Goal: Navigation & Orientation: Find specific page/section

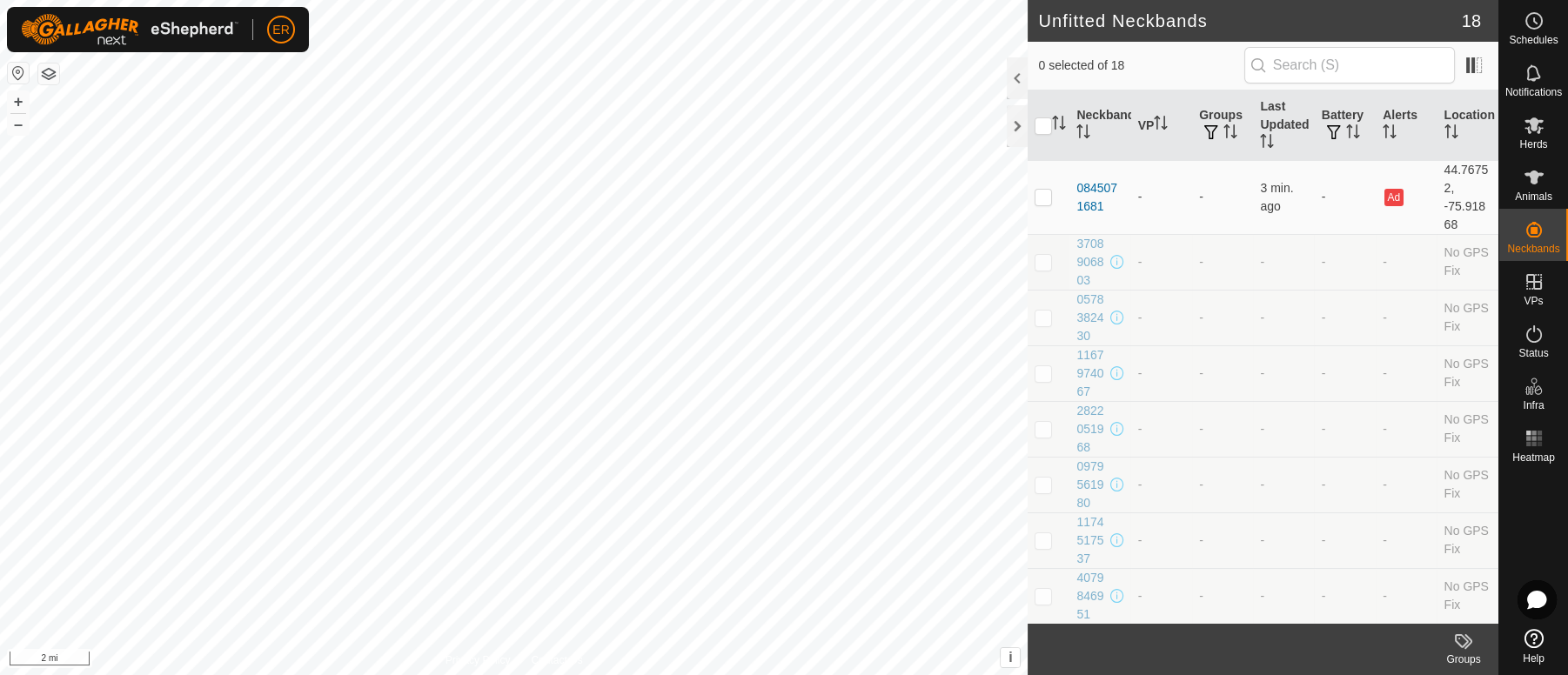
click at [20, 72] on button "button" at bounding box center [18, 73] width 20 height 20
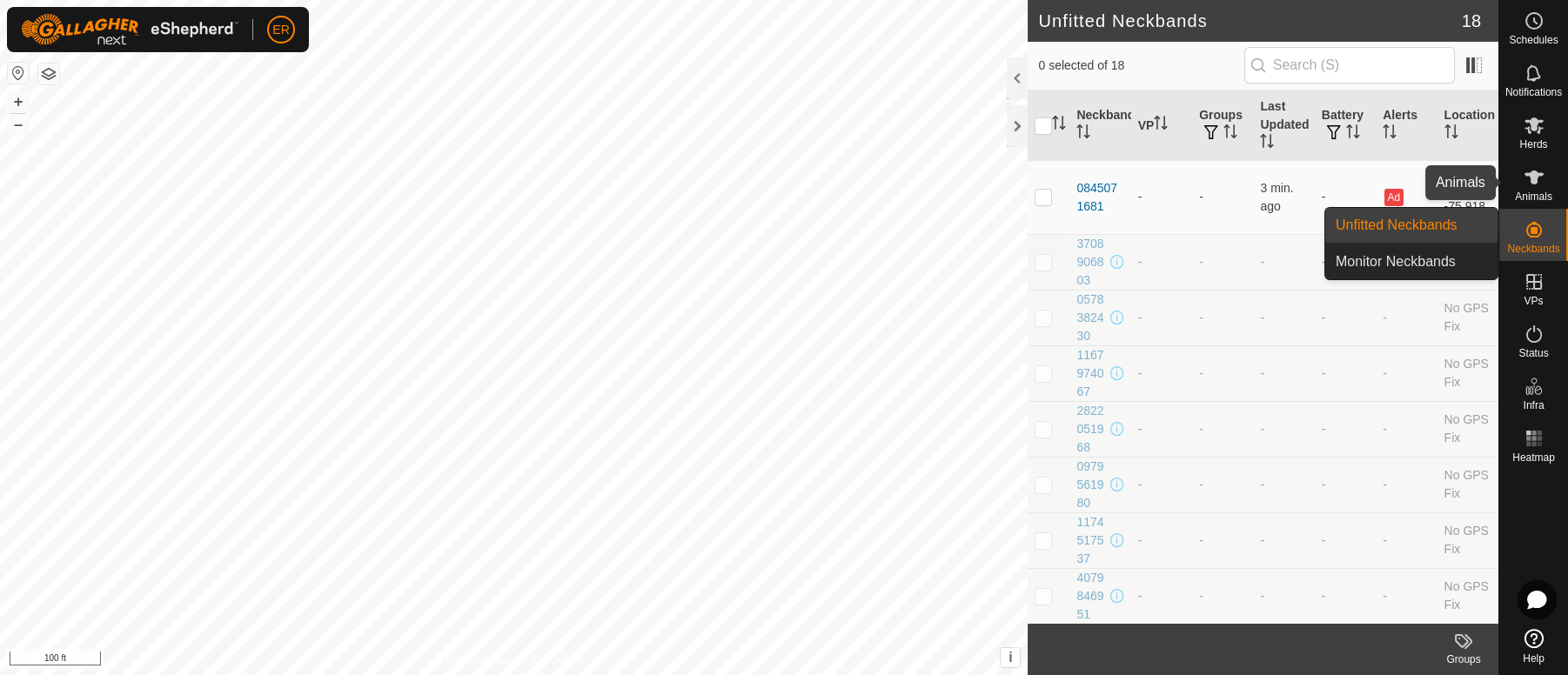
click at [1526, 179] on icon at bounding box center [1534, 177] width 20 height 20
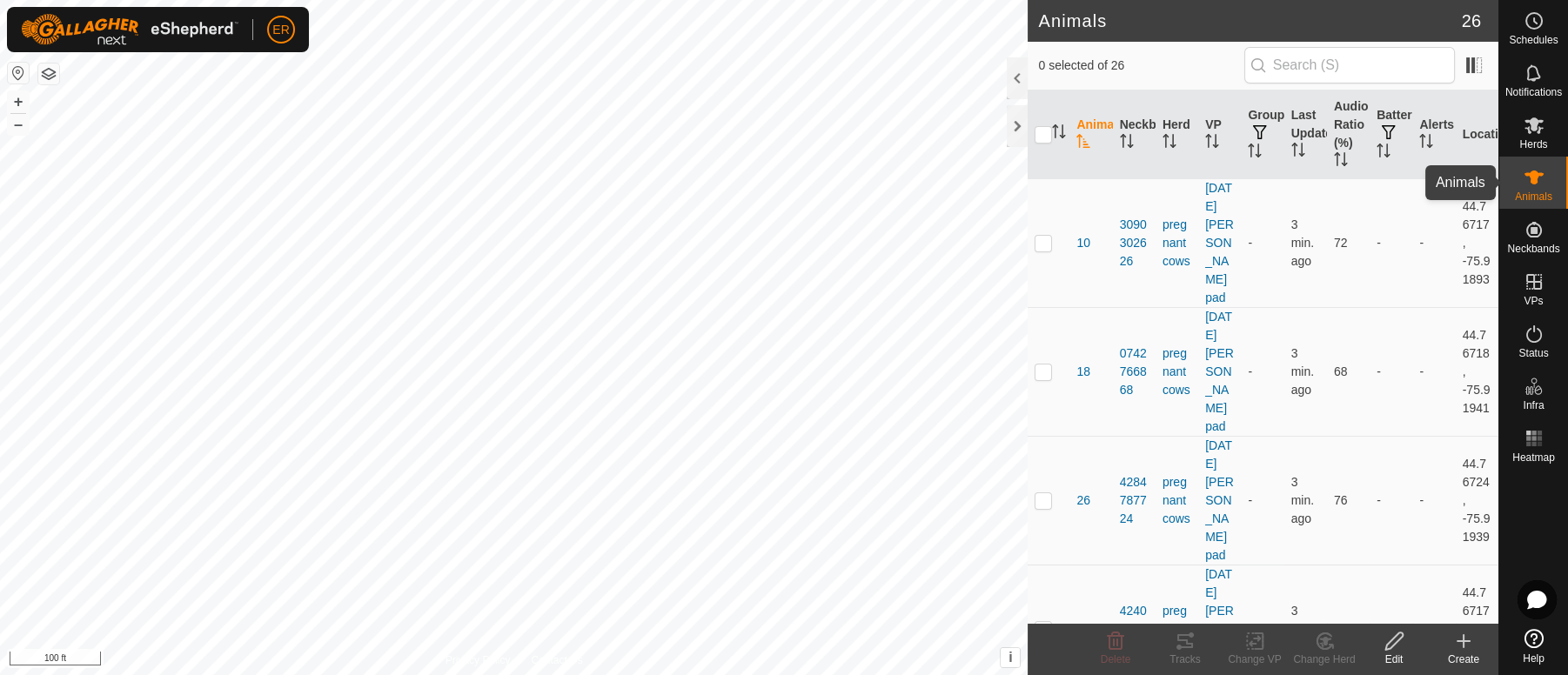
click at [1526, 187] on icon at bounding box center [1534, 177] width 20 height 20
